Goal: Task Accomplishment & Management: Complete application form

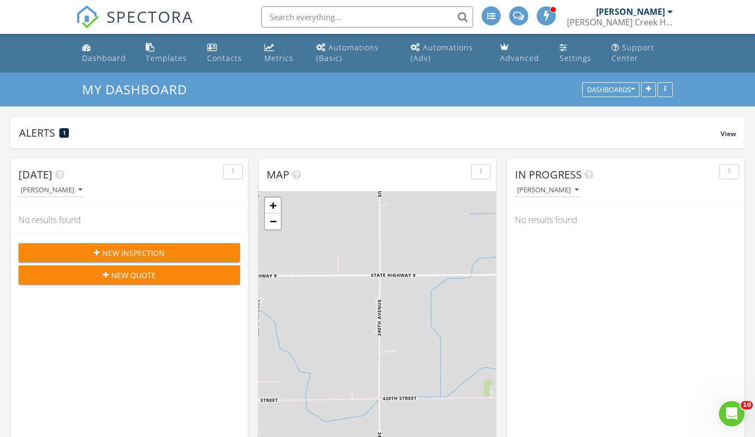
scroll to position [981, 771]
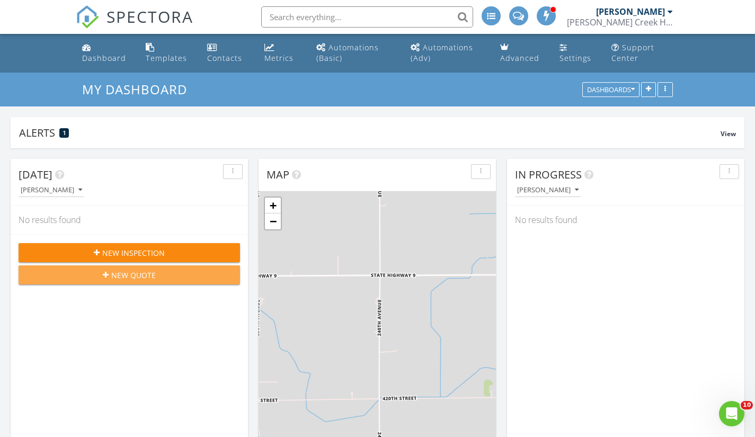
click at [132, 276] on span "New Quote" at bounding box center [133, 275] width 45 height 11
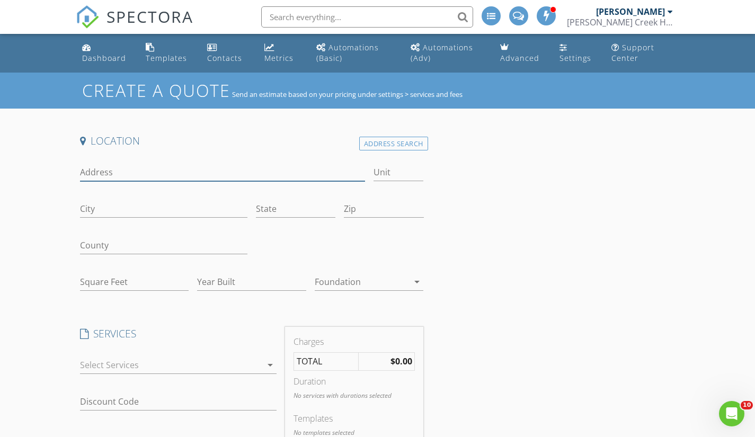
click at [120, 170] on input "Address" at bounding box center [222, 172] width 285 height 17
type input "140th court"
type input "[GEOGRAPHIC_DATA]"
type input "mn"
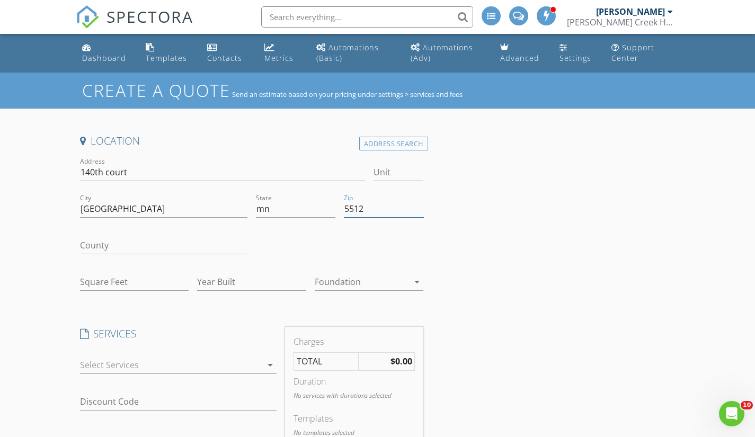
type input "55124"
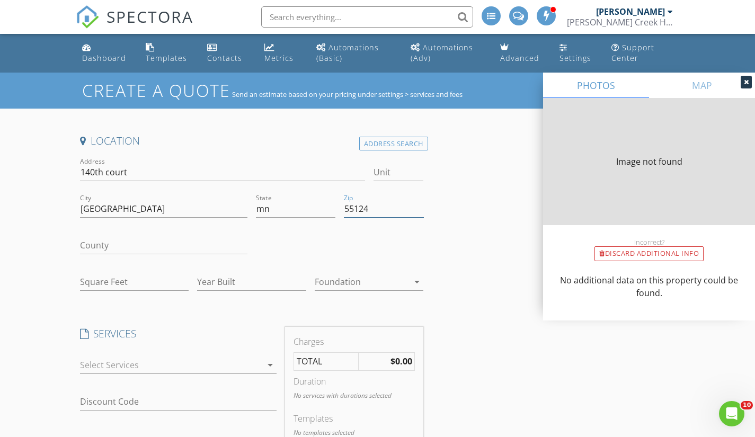
type input "0"
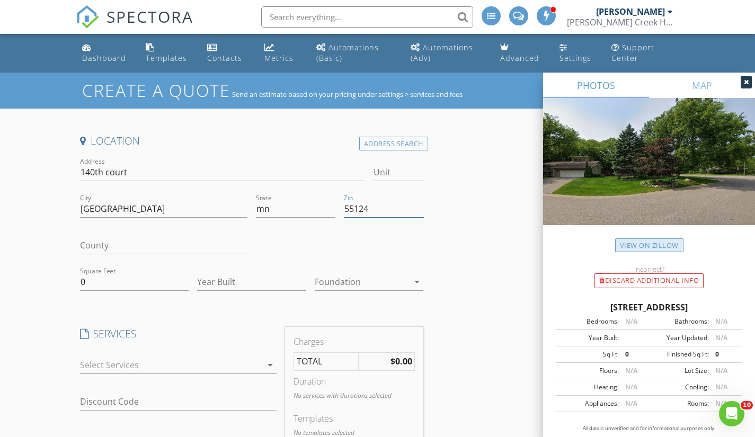
type input "55124"
click at [632, 245] on link "View on Zillow" at bounding box center [649, 245] width 68 height 14
click at [219, 279] on input "Year Built" at bounding box center [251, 281] width 109 height 17
type input "1976"
click at [87, 280] on input "0" at bounding box center [134, 281] width 109 height 17
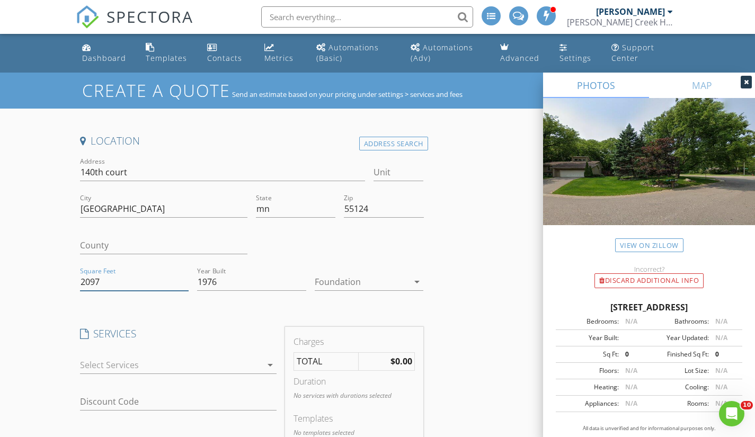
type input "2097"
click at [123, 360] on div at bounding box center [171, 365] width 182 height 17
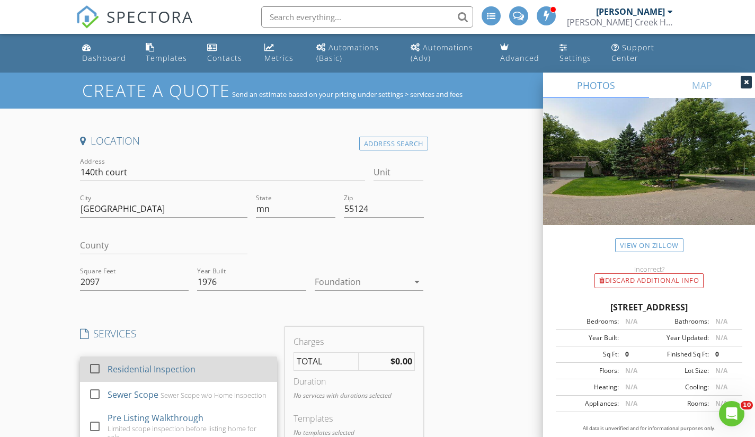
click at [95, 368] on div at bounding box center [95, 368] width 18 height 18
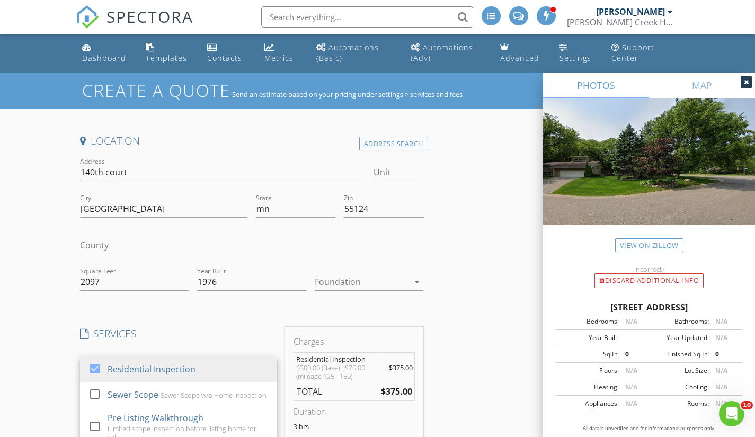
click at [31, 345] on div "Create a Quote Send an estimate based on your pricing under settings > services…" at bounding box center [377, 431] width 755 height 716
